Goal: Check status: Check status

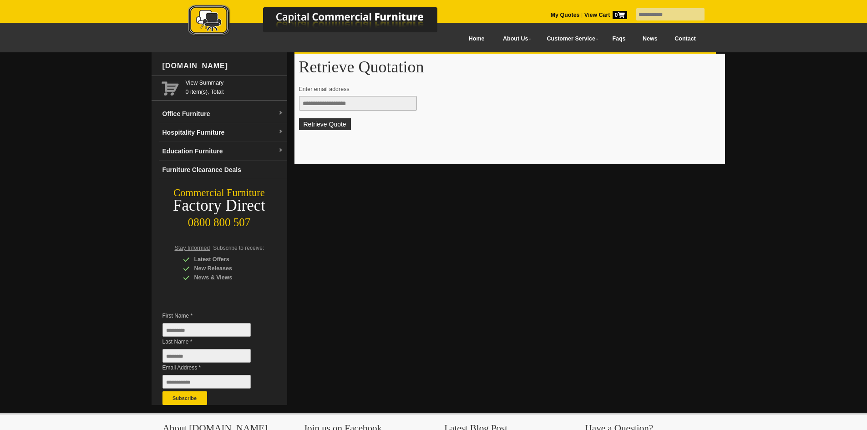
click at [361, 105] on input "text" at bounding box center [358, 103] width 118 height 15
type input "**********"
click at [322, 122] on button "Retrieve Quote" at bounding box center [325, 124] width 52 height 12
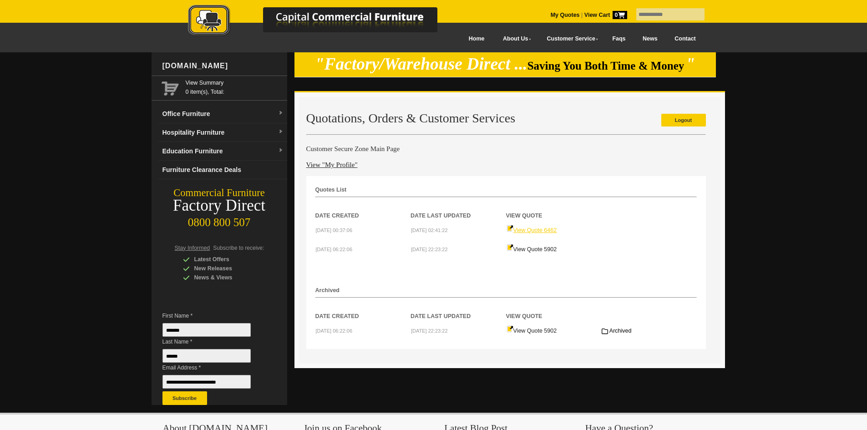
click at [544, 230] on link "View Quote 6462" at bounding box center [531, 230] width 51 height 6
click at [527, 250] on link "View Quote 5902" at bounding box center [531, 249] width 51 height 6
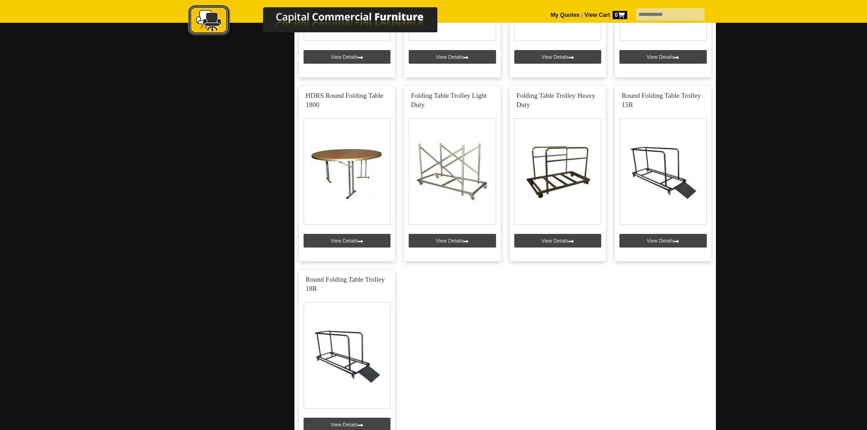
scroll to position [728, 0]
